Goal: Information Seeking & Learning: Learn about a topic

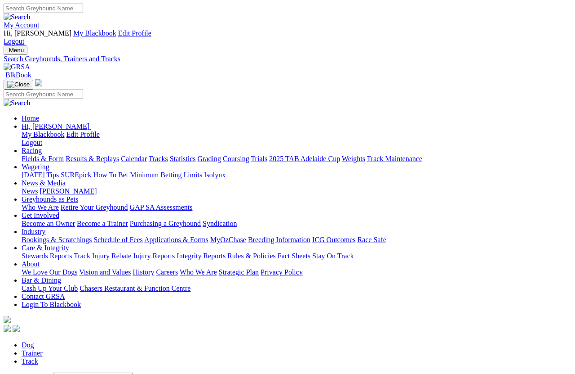
scroll to position [6, 0]
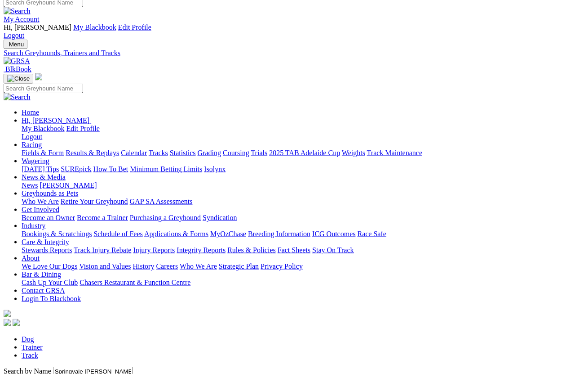
click at [113, 366] on input "Springvale [PERSON_NAME]" at bounding box center [93, 370] width 80 height 9
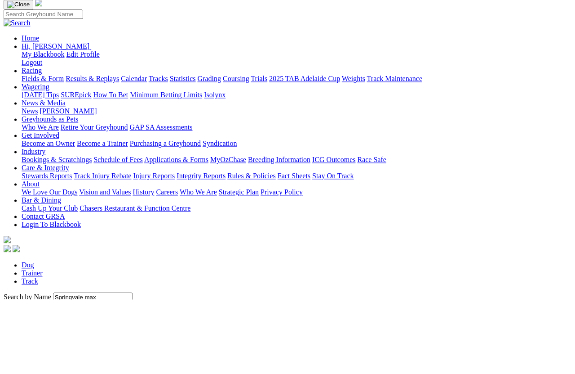
scroll to position [80, 0]
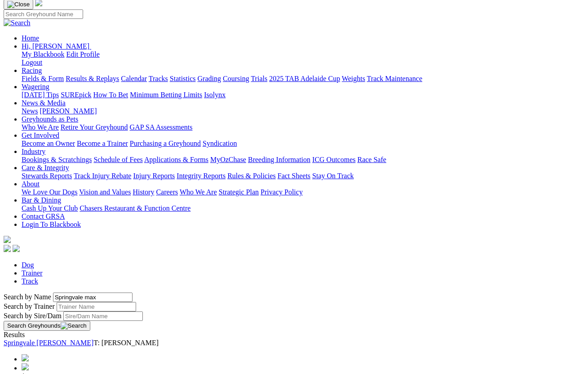
type input "Springvale max"
click at [90, 321] on button "Search Greyhounds" at bounding box center [47, 326] width 87 height 10
click at [50, 339] on link "Springvale Max" at bounding box center [27, 343] width 46 height 8
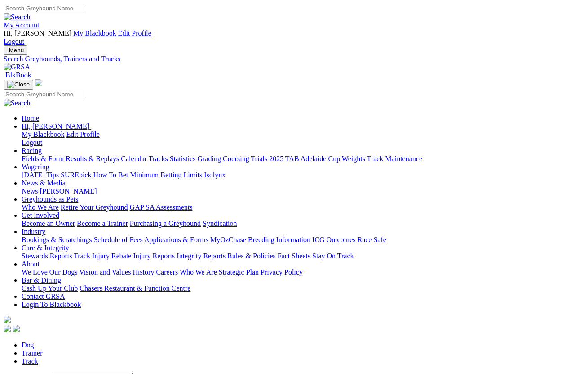
scroll to position [6, 0]
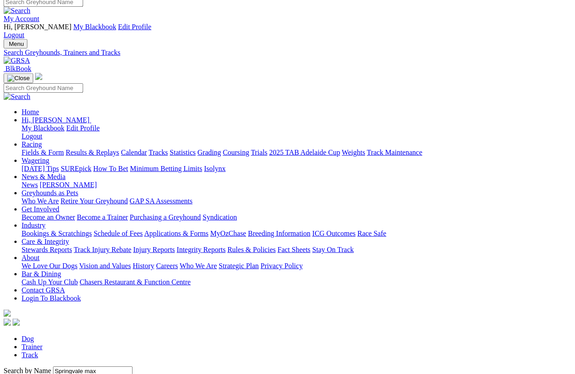
click at [82, 366] on input "Springvale max" at bounding box center [93, 370] width 80 height 9
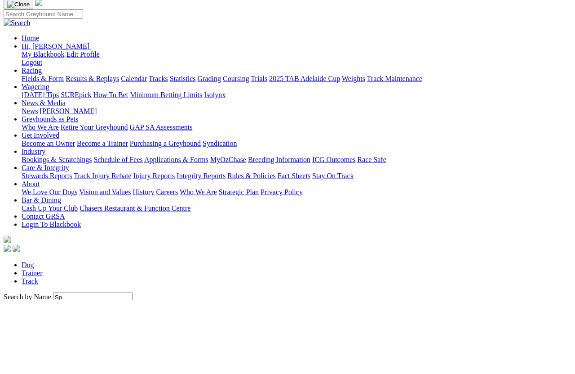
type input "S"
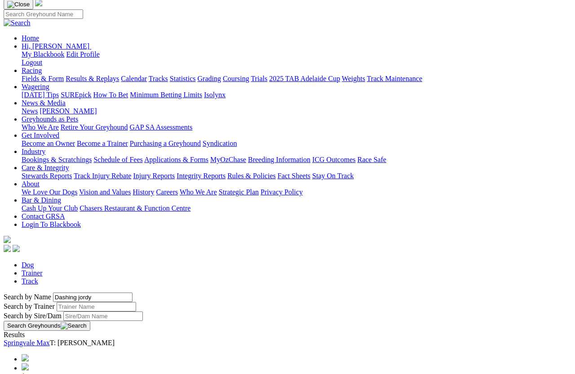
type input "Dashing jordy"
click at [90, 321] on button "Search Greyhounds" at bounding box center [47, 326] width 87 height 10
click at [45, 339] on link "Dashing Jordy" at bounding box center [25, 343] width 42 height 8
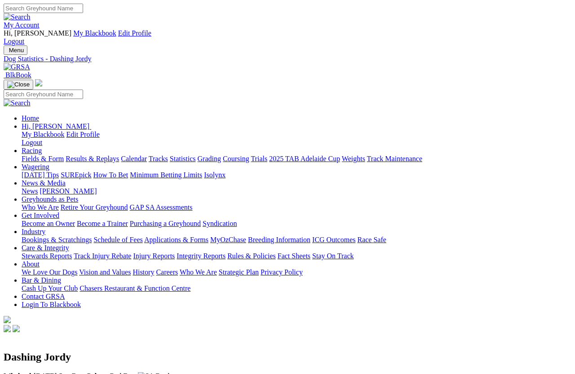
click at [196, 155] on link "Statistics" at bounding box center [183, 159] width 26 height 8
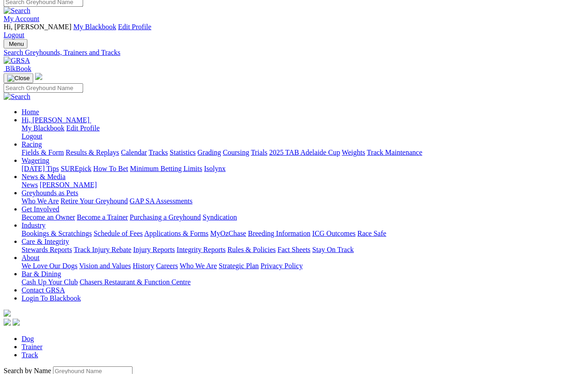
click at [72, 366] on input "Search by Greyhound name" at bounding box center [93, 370] width 80 height 9
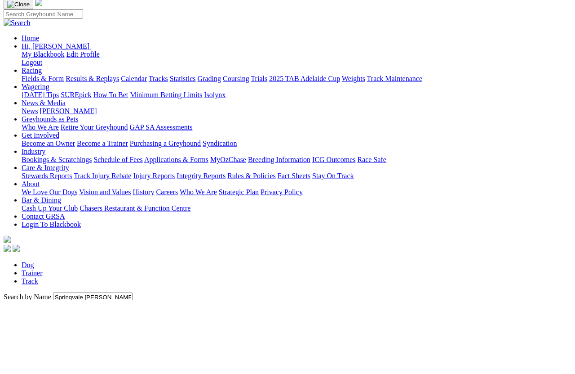
scroll to position [80, 0]
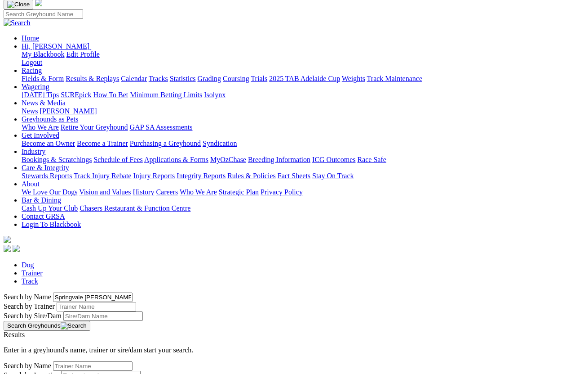
type input "Springvale [PERSON_NAME]"
click at [90, 321] on button "Search Greyhounds" at bounding box center [47, 326] width 87 height 10
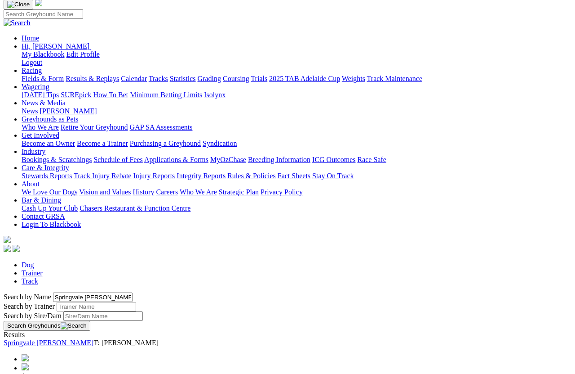
click at [78, 339] on link "Springvale [PERSON_NAME]" at bounding box center [49, 343] width 90 height 8
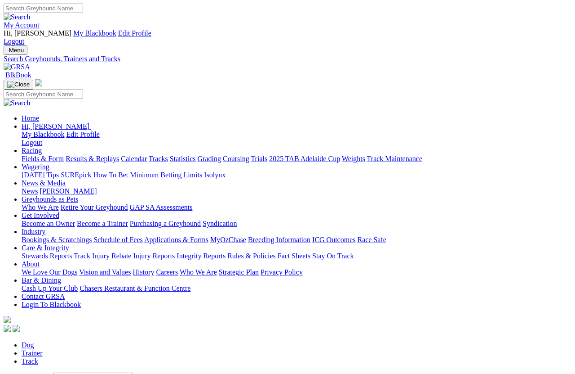
scroll to position [6, 0]
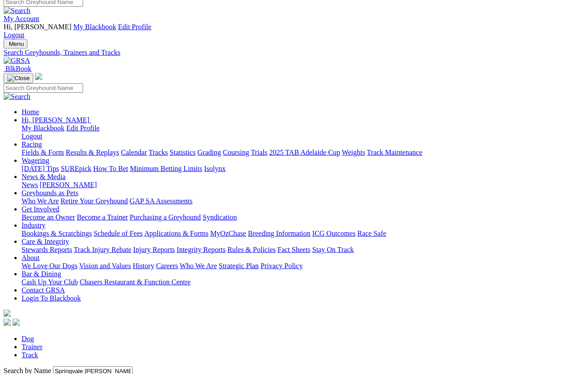
click at [83, 366] on input "Springvale [PERSON_NAME]" at bounding box center [93, 370] width 80 height 9
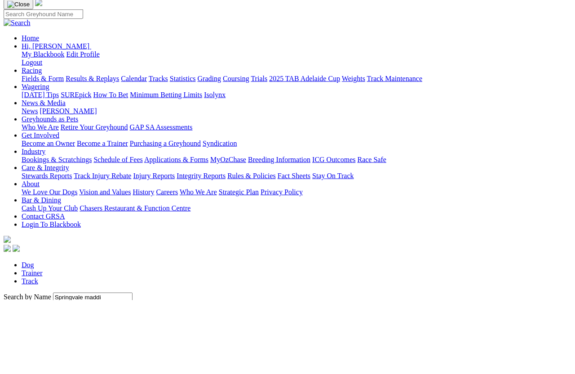
scroll to position [80, 0]
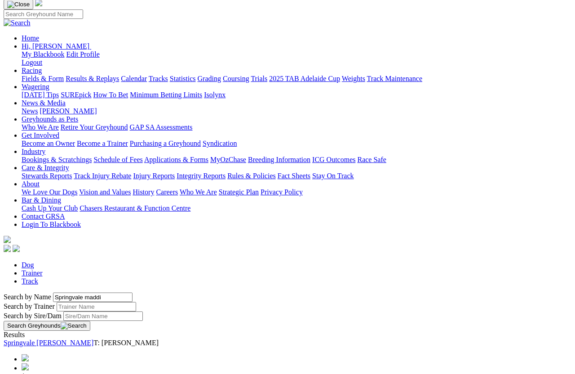
type input "Springvale maddi"
click at [90, 321] on button "Search Greyhounds" at bounding box center [47, 326] width 87 height 10
click at [55, 339] on link "Springvale Maddi" at bounding box center [30, 343] width 52 height 8
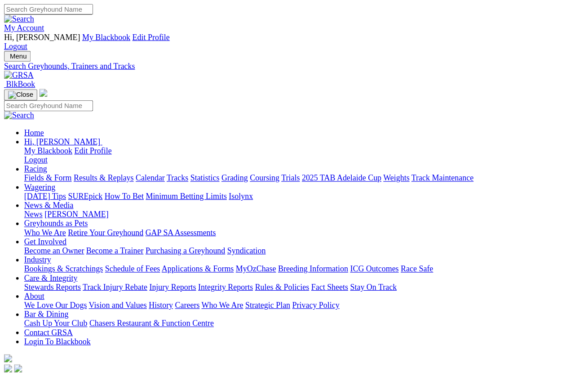
scroll to position [6, 0]
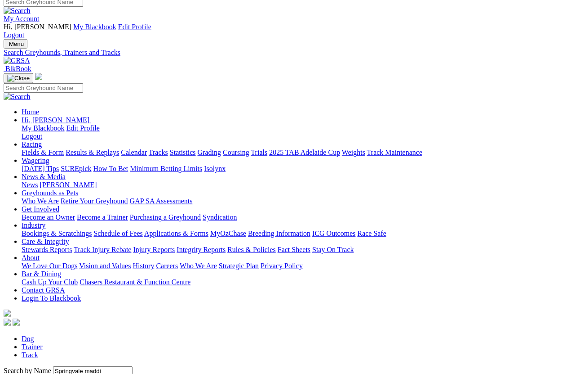
scroll to position [80, 0]
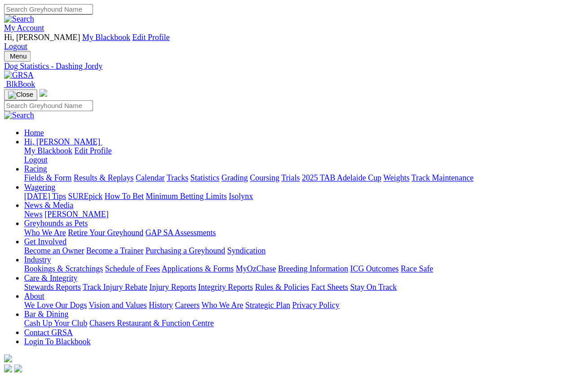
scroll to position [6, 0]
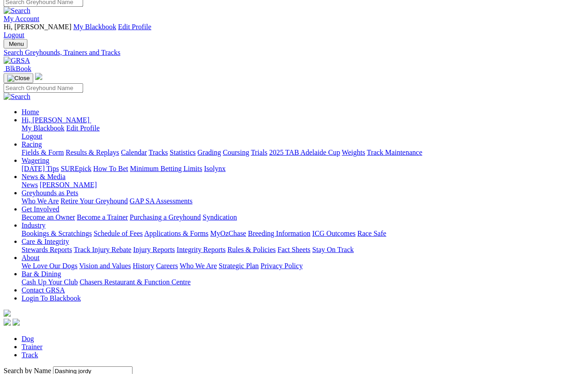
scroll to position [80, 0]
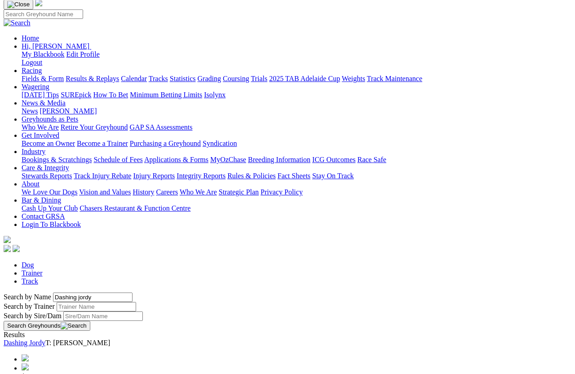
click at [80, 292] on input "Dashing jordy" at bounding box center [93, 296] width 80 height 9
type input "D"
type input "Springvale bray"
click at [90, 321] on button "Search Greyhounds" at bounding box center [47, 326] width 87 height 10
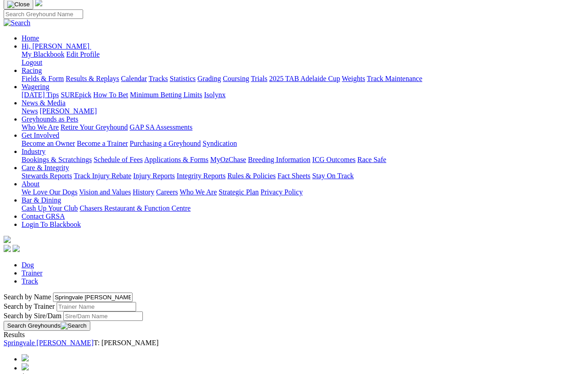
click at [90, 339] on link "Springvale Bray" at bounding box center [49, 343] width 90 height 8
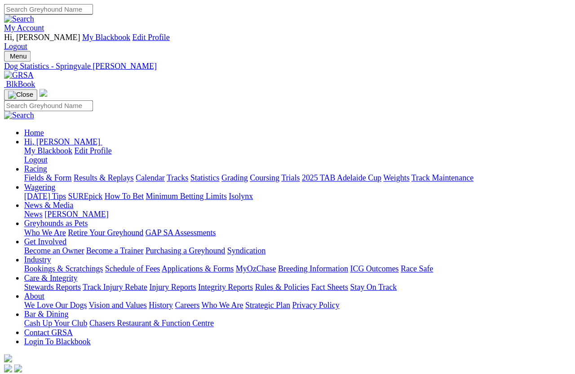
scroll to position [6, 0]
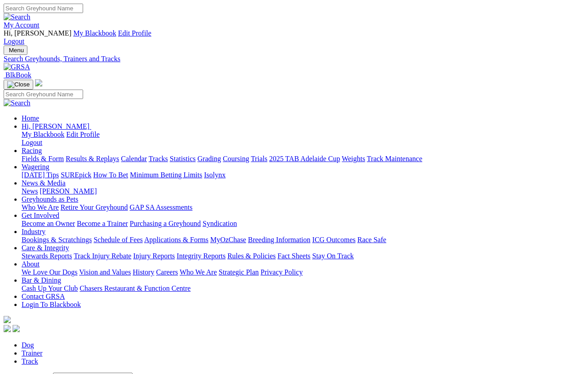
scroll to position [6, 0]
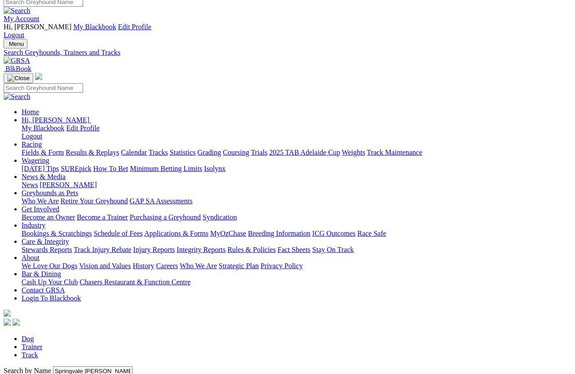
click at [94, 366] on input "Springvale [PERSON_NAME]" at bounding box center [93, 370] width 80 height 9
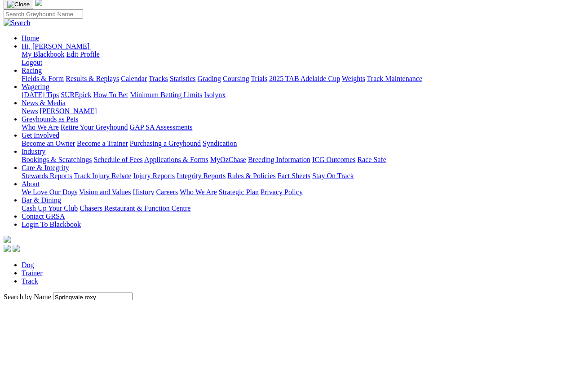
scroll to position [80, 0]
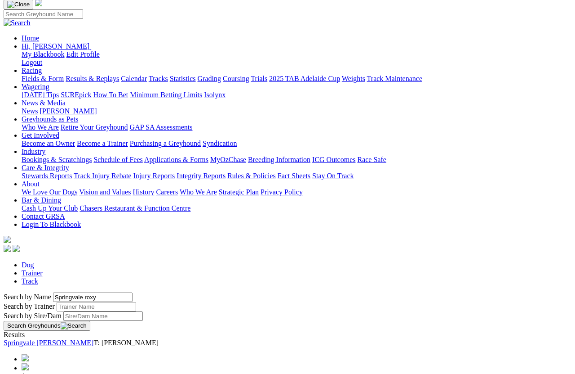
type input "Springvale roxy"
click at [90, 321] on button "Search Greyhounds" at bounding box center [47, 326] width 87 height 10
click at [52, 339] on link "Springvale Roxy" at bounding box center [28, 343] width 49 height 8
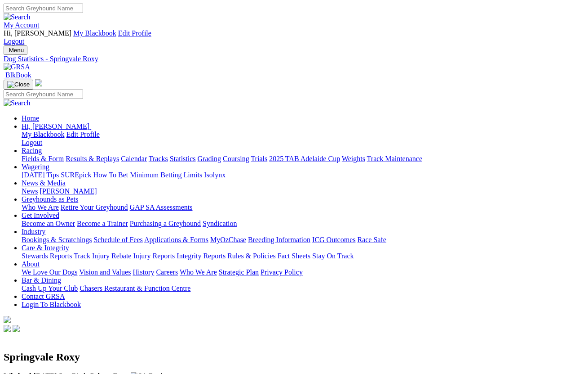
scroll to position [12, 0]
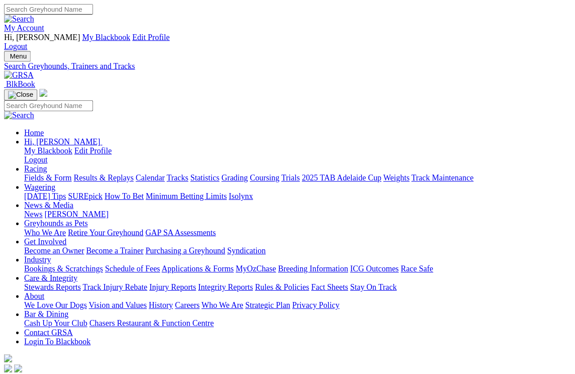
scroll to position [6, 0]
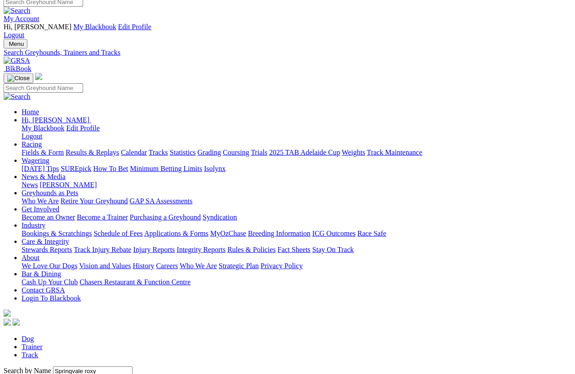
click at [90, 333] on input "Springvale roxy" at bounding box center [93, 370] width 80 height 9
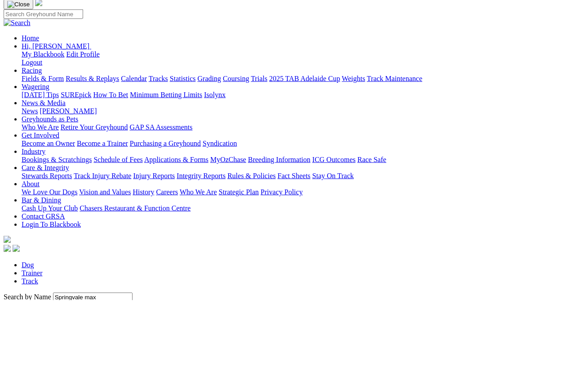
scroll to position [80, 0]
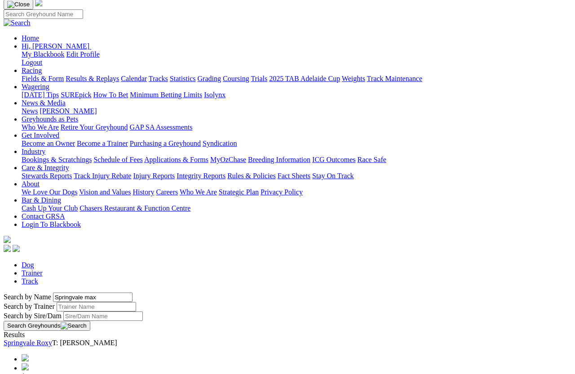
type input "Springvale max"
click at [90, 321] on button "Search Greyhounds" at bounding box center [47, 326] width 87 height 10
click at [50, 333] on link "Springvale Max" at bounding box center [27, 343] width 46 height 8
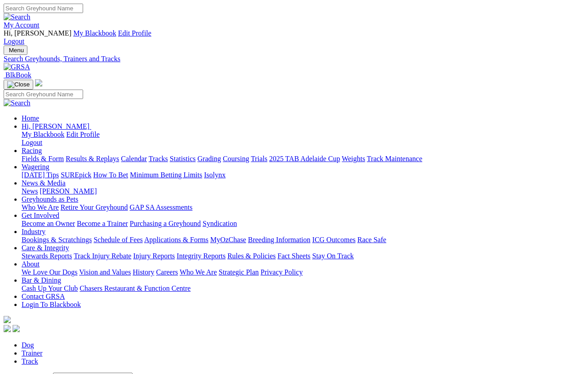
scroll to position [6, 0]
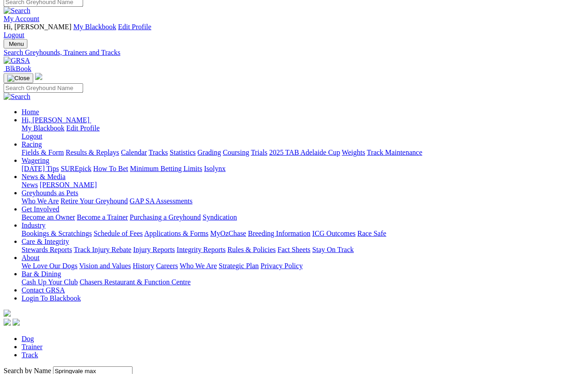
click at [84, 366] on input "Springvale max" at bounding box center [93, 370] width 80 height 9
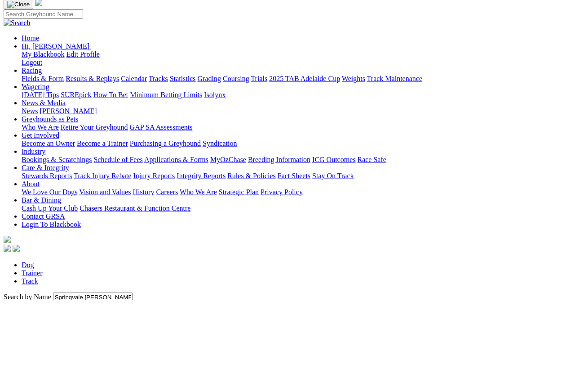
scroll to position [80, 0]
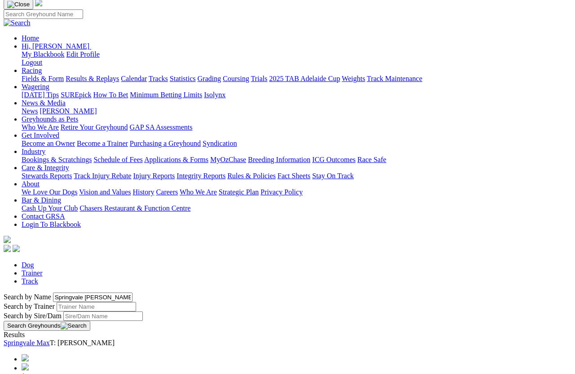
type input "Springvale rex"
click at [90, 321] on button "Search Greyhounds" at bounding box center [47, 326] width 87 height 10
click at [87, 339] on link "Springvale Rex" at bounding box center [49, 343] width 90 height 8
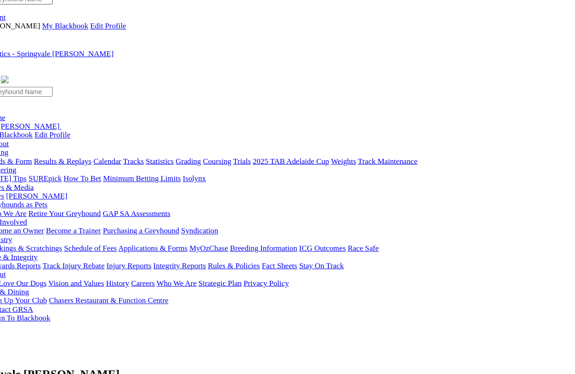
click at [196, 155] on link "Statistics" at bounding box center [183, 159] width 26 height 8
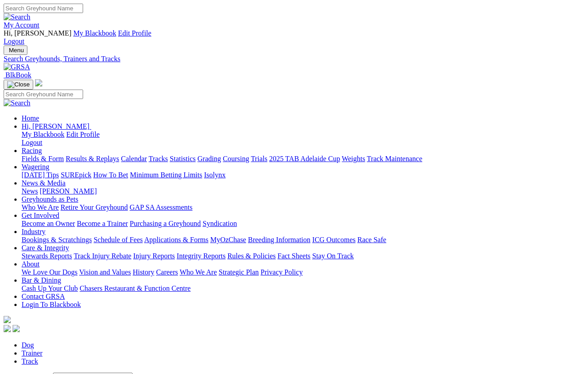
scroll to position [6, 0]
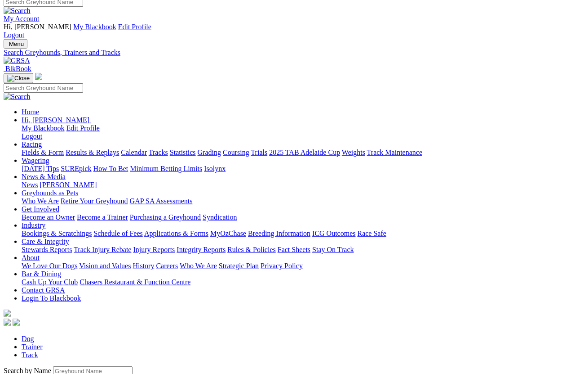
click at [83, 366] on input "Search by Greyhound name" at bounding box center [93, 370] width 80 height 9
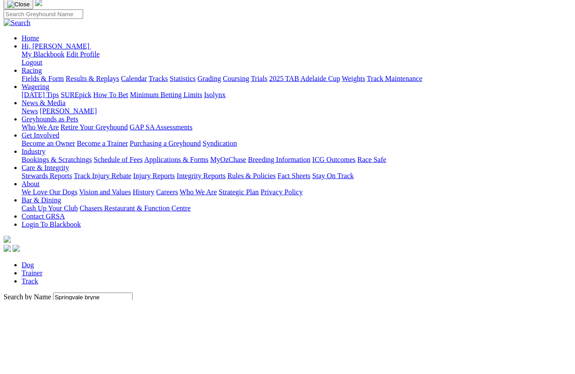
scroll to position [80, 0]
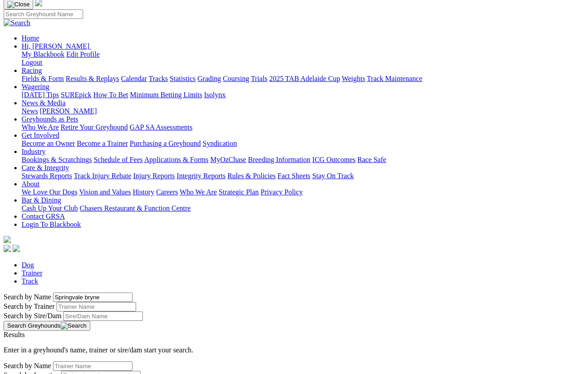
type input "Springvale bryne"
click at [90, 321] on button "Search Greyhounds" at bounding box center [47, 326] width 87 height 10
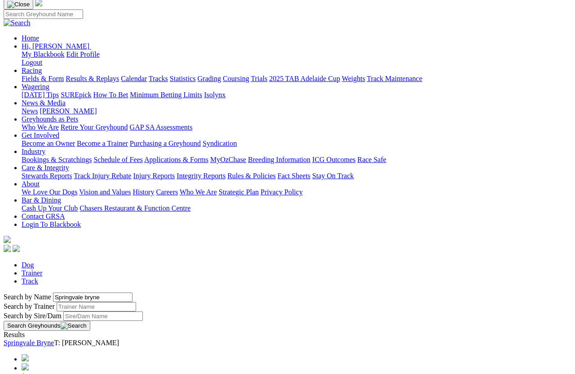
click at [54, 339] on link "Springvale Bryne" at bounding box center [29, 343] width 50 height 8
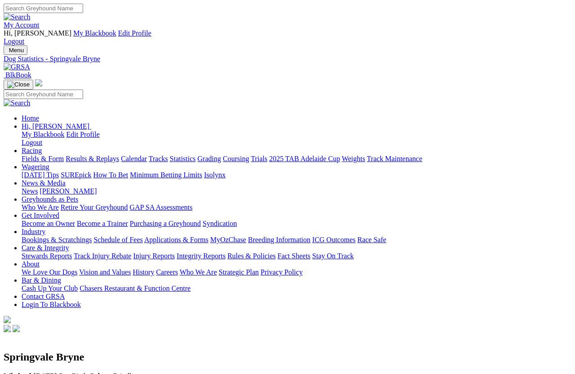
click at [196, 155] on link "Statistics" at bounding box center [183, 159] width 26 height 8
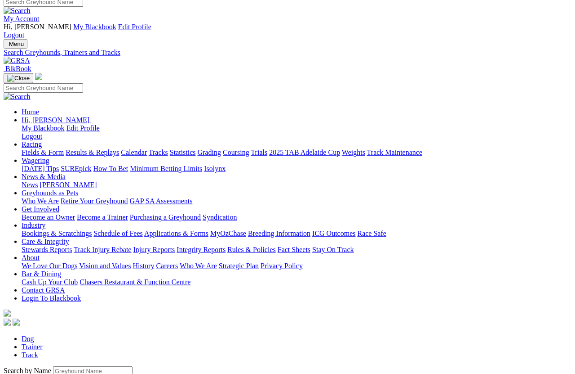
click at [54, 366] on input "Search by Greyhound name" at bounding box center [93, 370] width 80 height 9
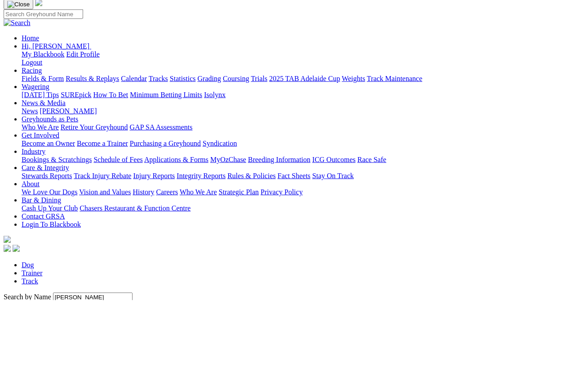
scroll to position [80, 0]
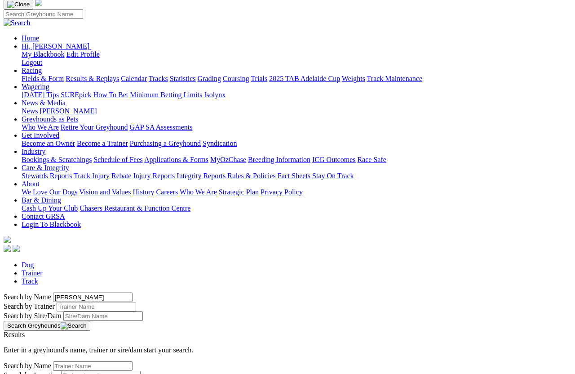
type input "Luna jinx"
click at [90, 321] on button "Search Greyhounds" at bounding box center [47, 326] width 87 height 10
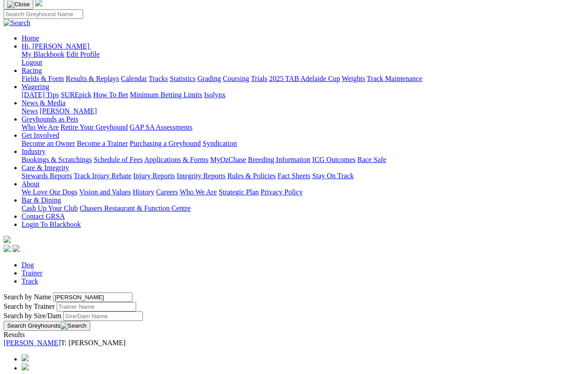
click at [61, 339] on link "[PERSON_NAME]" at bounding box center [32, 343] width 57 height 8
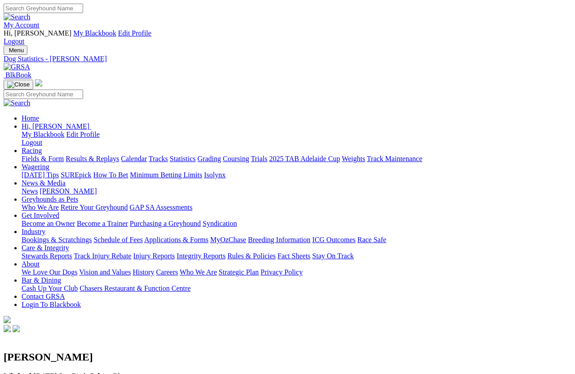
click at [196, 155] on link "Statistics" at bounding box center [183, 159] width 26 height 8
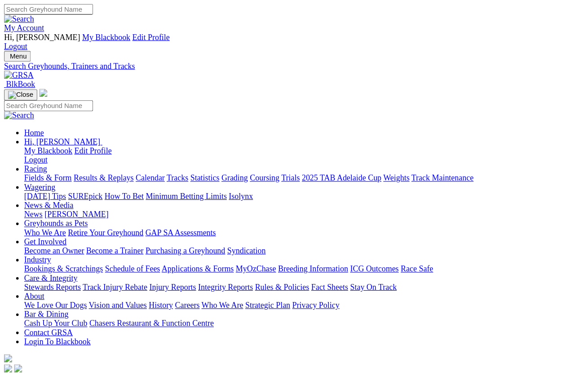
scroll to position [6, 0]
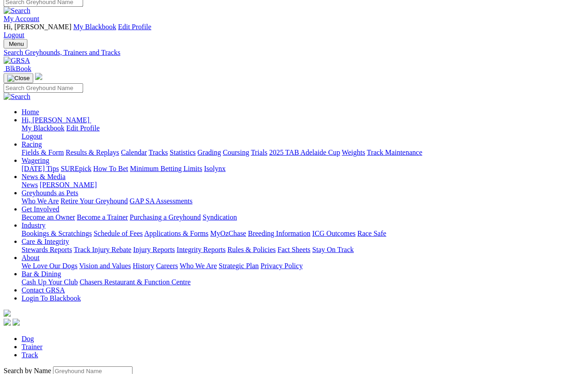
click at [56, 333] on input "Search by Greyhound name" at bounding box center [93, 370] width 80 height 9
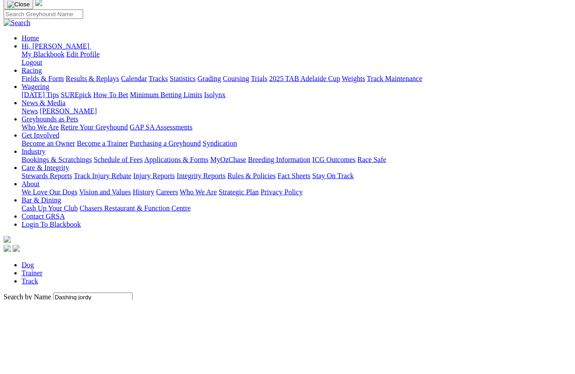
scroll to position [80, 0]
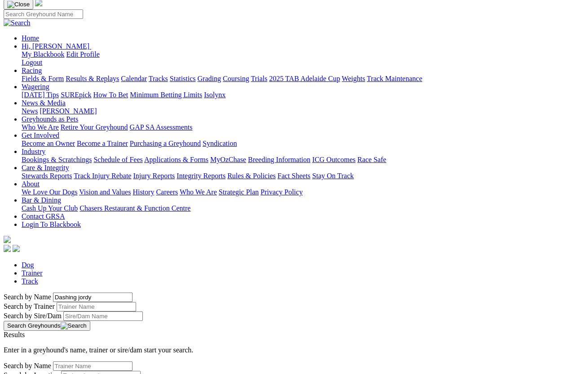
type input "Dashing jordy"
click at [90, 321] on button "Search Greyhounds" at bounding box center [47, 326] width 87 height 10
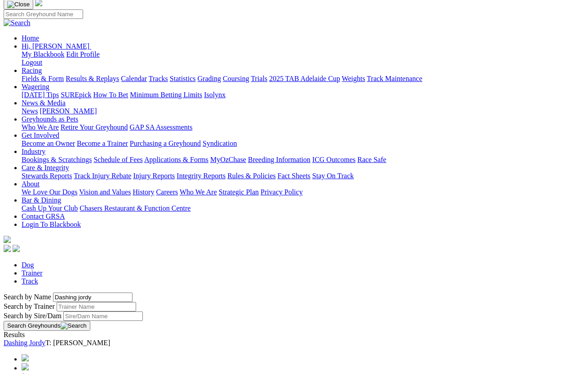
click at [45, 333] on link "Dashing Jordy" at bounding box center [25, 343] width 42 height 8
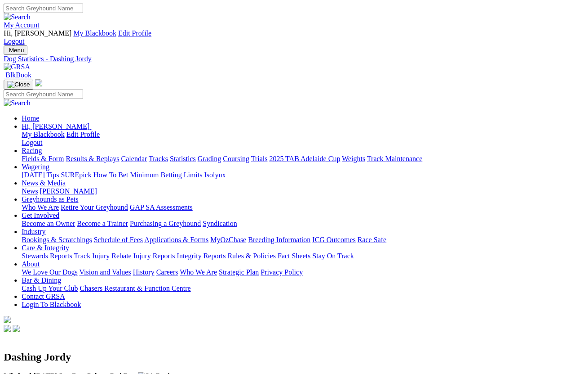
scroll to position [0, 12]
click at [196, 155] on link "Statistics" at bounding box center [183, 159] width 26 height 8
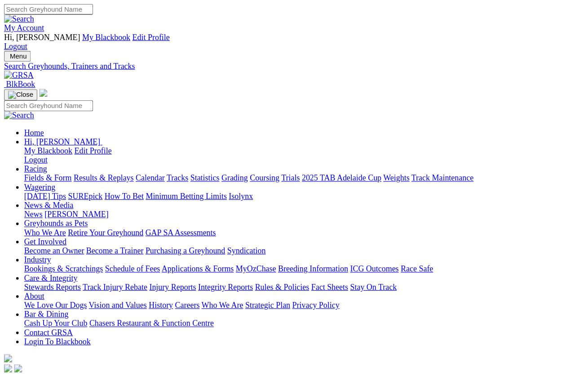
scroll to position [6, 0]
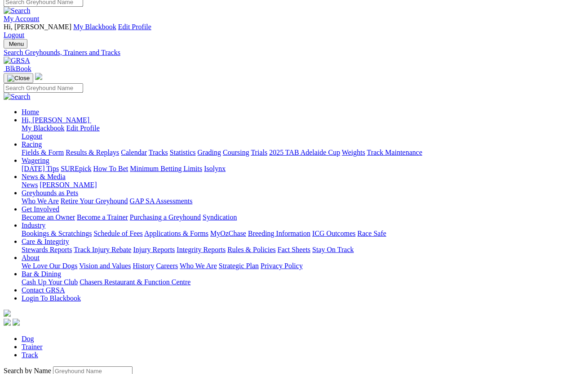
click at [57, 333] on input "Search by Greyhound name" at bounding box center [93, 370] width 80 height 9
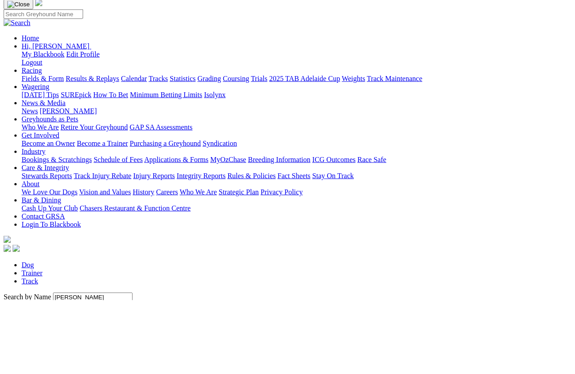
scroll to position [80, 0]
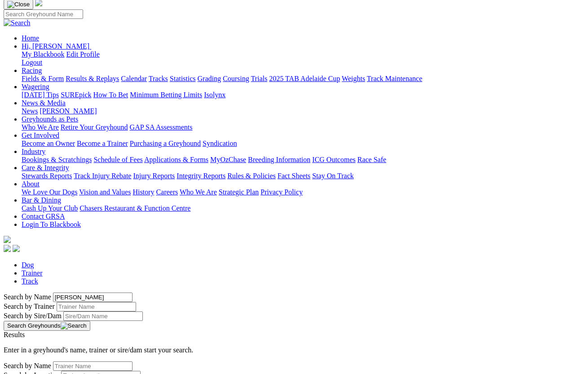
type input "[PERSON_NAME]"
click at [90, 321] on button "Search Greyhounds" at bounding box center [47, 326] width 87 height 10
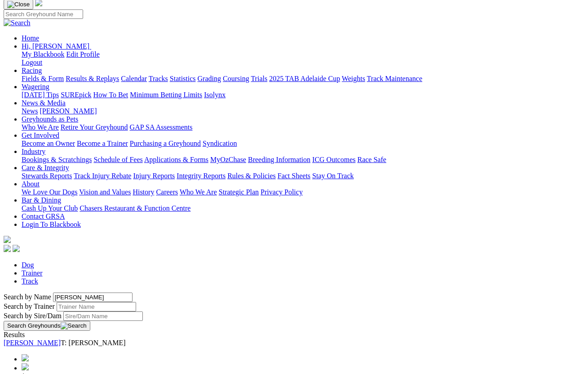
click at [61, 333] on link "[PERSON_NAME]" at bounding box center [32, 343] width 57 height 8
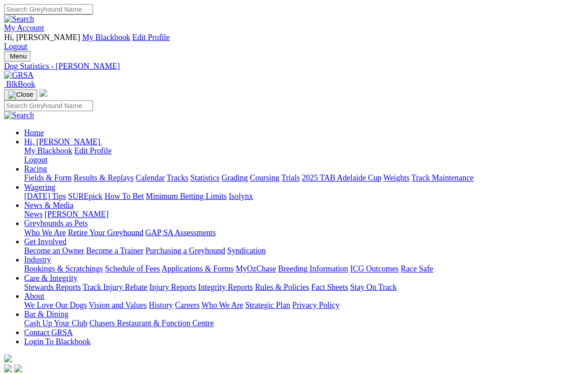
scroll to position [6, 0]
